Goal: Find specific page/section: Find specific page/section

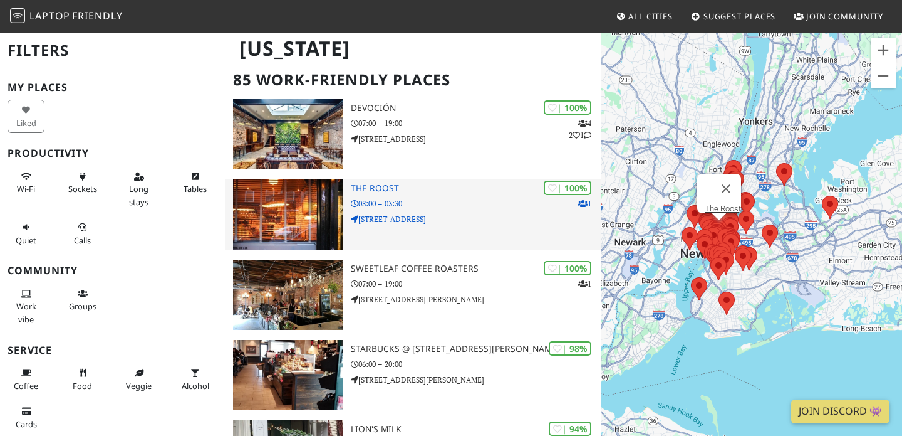
scroll to position [92, 0]
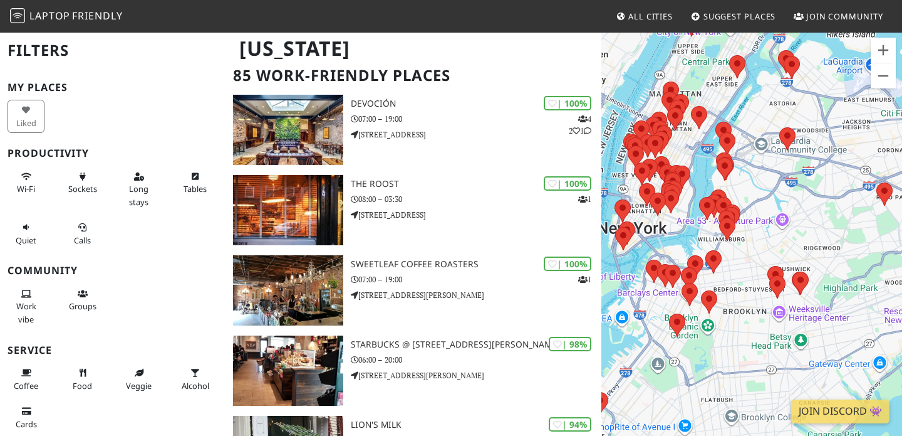
drag, startPoint x: 629, startPoint y: 267, endPoint x: 746, endPoint y: 253, distance: 117.4
click at [746, 253] on div "To navigate, press the arrow keys." at bounding box center [752, 249] width 301 height 436
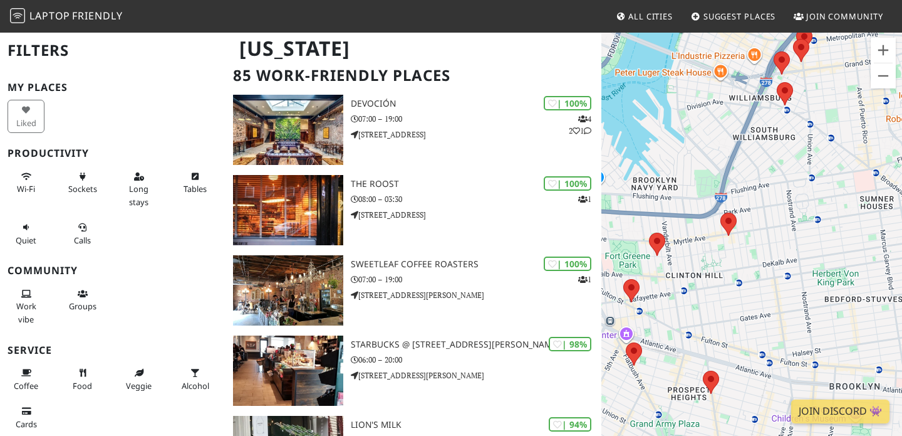
drag, startPoint x: 684, startPoint y: 351, endPoint x: 772, endPoint y: 275, distance: 116.4
click at [772, 275] on div "To navigate, press the arrow keys." at bounding box center [752, 249] width 301 height 436
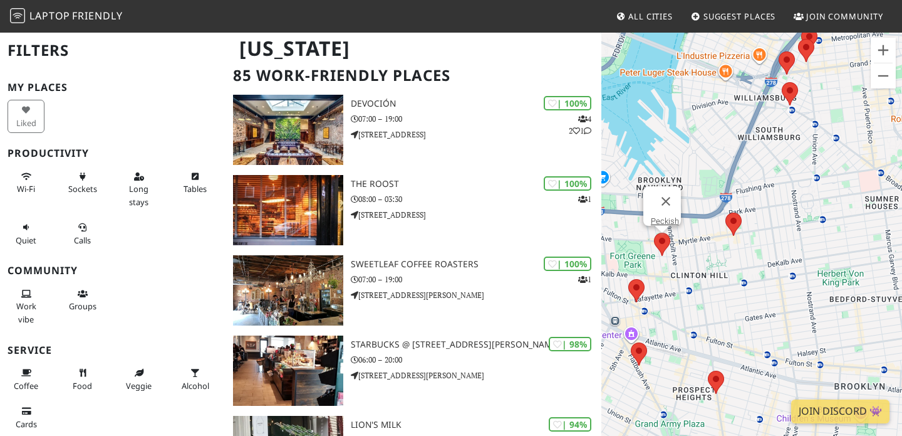
click at [654, 233] on area at bounding box center [654, 233] width 0 height 0
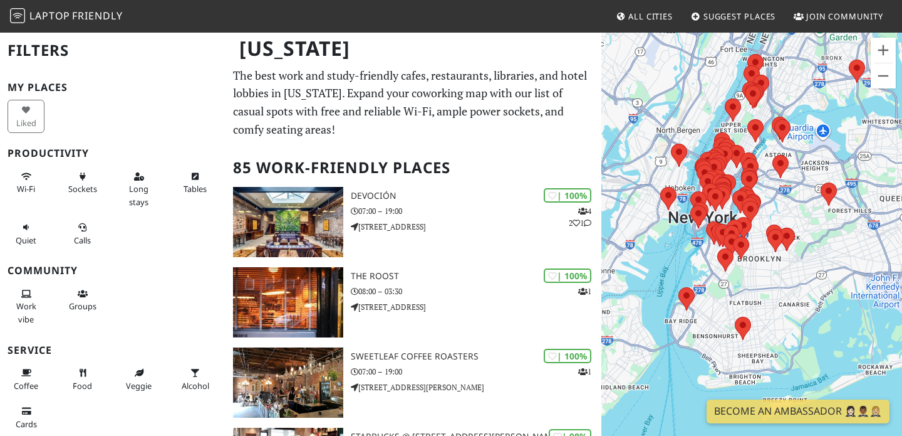
drag, startPoint x: 696, startPoint y: 306, endPoint x: 666, endPoint y: 157, distance: 151.6
click at [666, 157] on div "To navigate, press the arrow keys." at bounding box center [752, 249] width 301 height 436
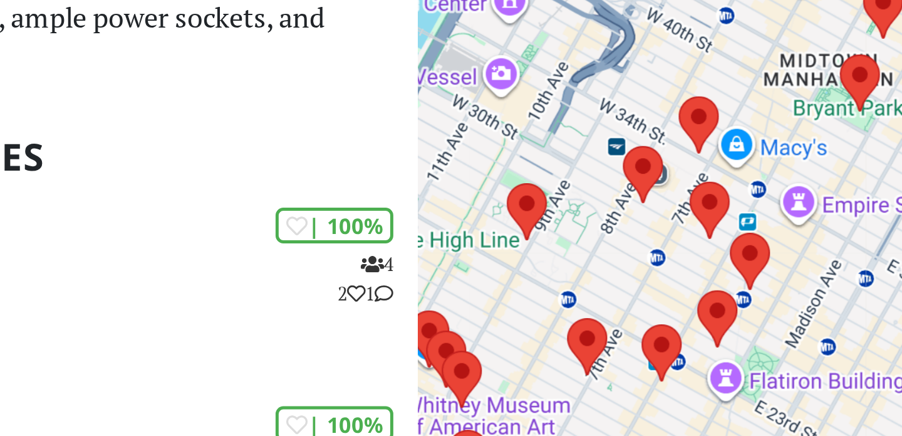
drag, startPoint x: 715, startPoint y: 157, endPoint x: 706, endPoint y: 202, distance: 46.6
click at [706, 202] on div "To navigate, press the arrow keys." at bounding box center [752, 249] width 301 height 436
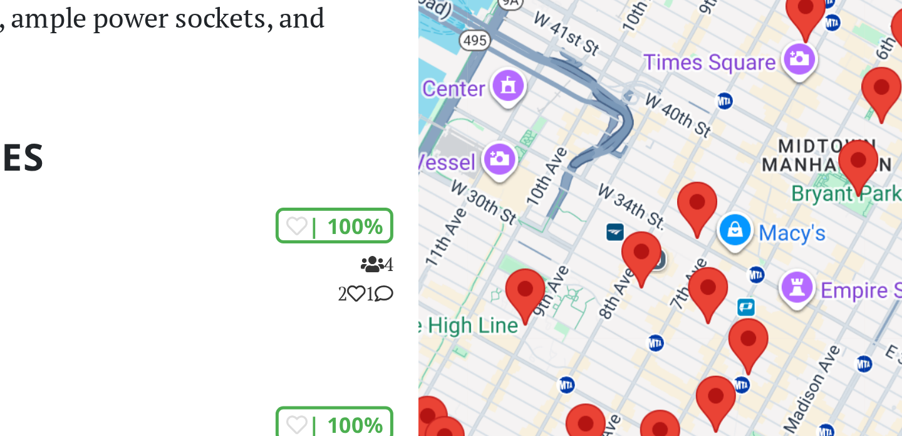
drag, startPoint x: 715, startPoint y: 207, endPoint x: 691, endPoint y: 243, distance: 43.3
click at [691, 243] on div "To navigate, press the arrow keys." at bounding box center [752, 249] width 301 height 436
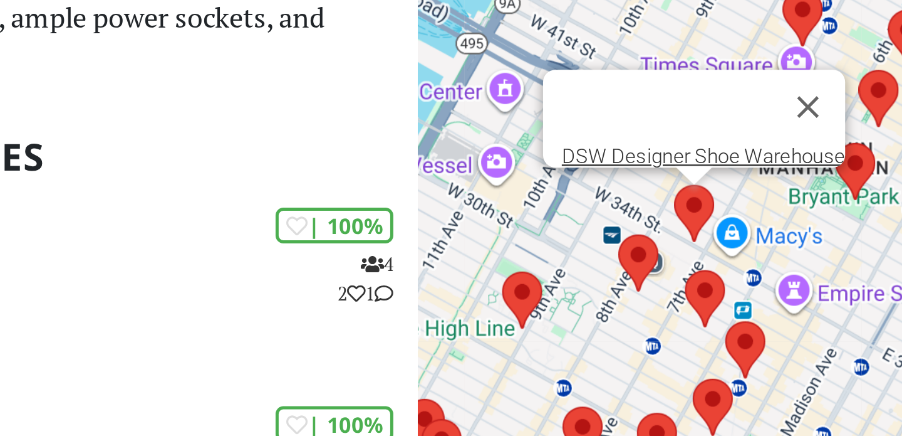
click at [705, 179] on area at bounding box center [705, 179] width 0 height 0
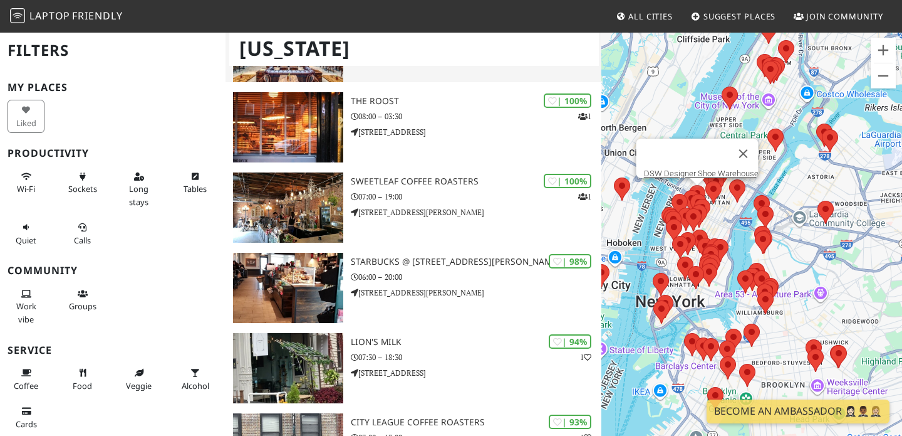
scroll to position [194, 0]
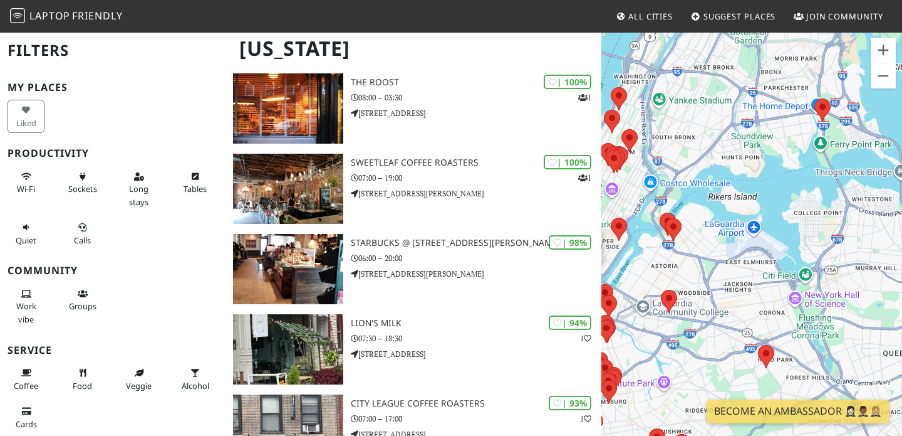
drag, startPoint x: 770, startPoint y: 180, endPoint x: 902, endPoint y: 40, distance: 192.9
click at [902, 40] on div "To navigate, press the arrow keys. DSW Designer Shoe Warehouse" at bounding box center [752, 249] width 301 height 436
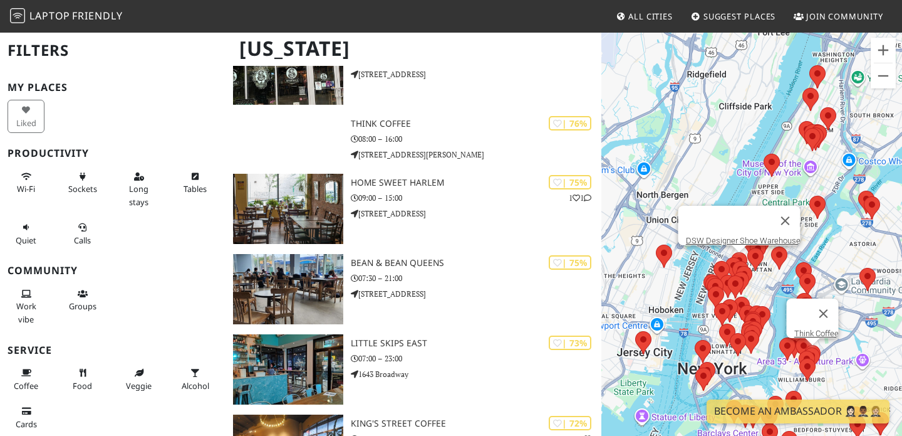
scroll to position [1597, 0]
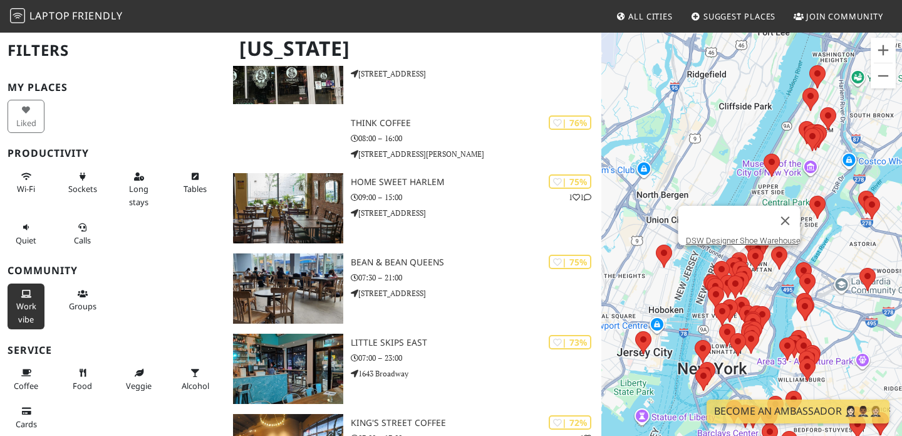
click at [24, 314] on span "Work vibe" at bounding box center [26, 312] width 20 height 24
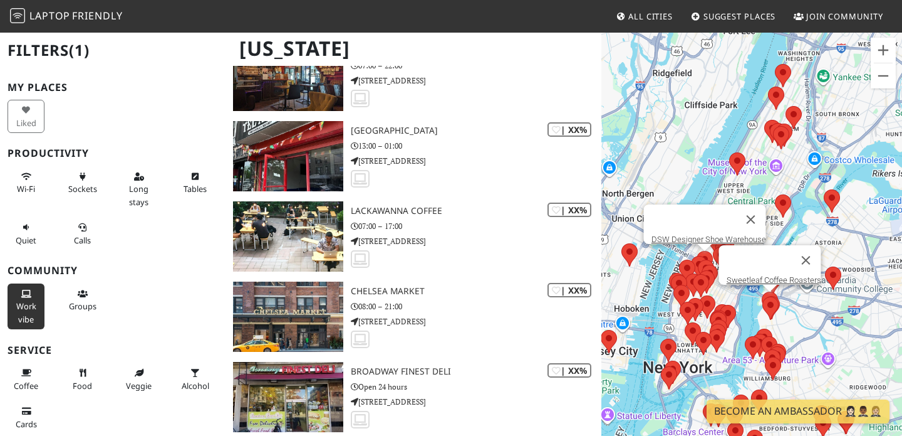
scroll to position [5338, 0]
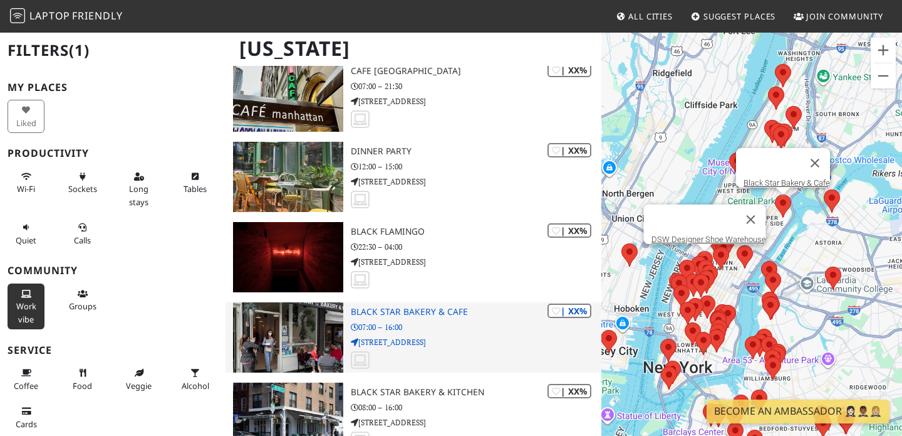
click at [356, 365] on icon at bounding box center [360, 359] width 14 height 11
